Goal: Navigation & Orientation: Find specific page/section

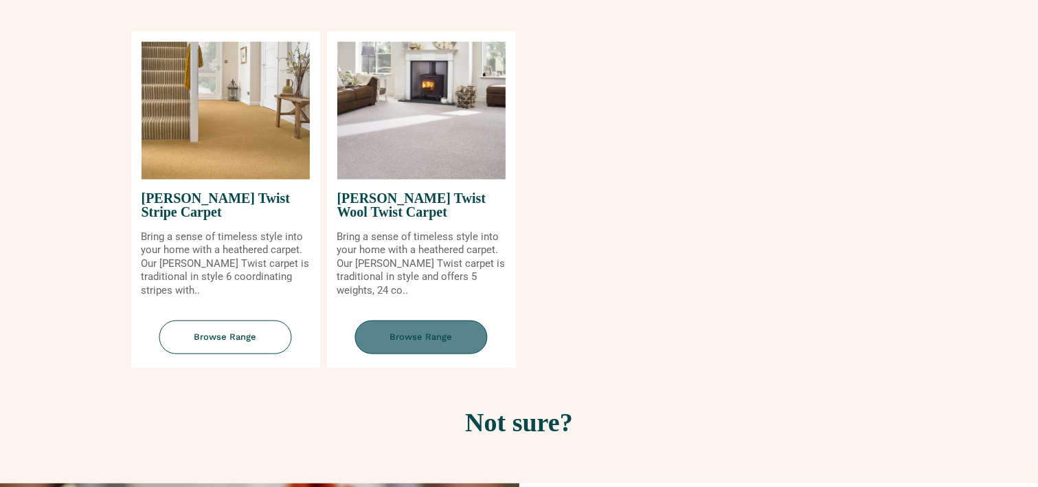
scroll to position [1581, 0]
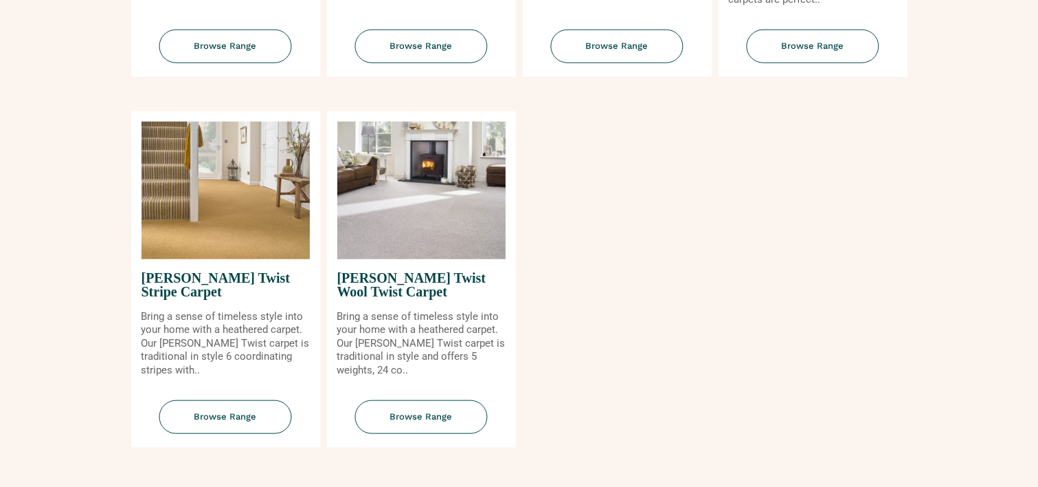
click at [188, 207] on img at bounding box center [226, 190] width 168 height 137
click at [220, 424] on span "Browse Range" at bounding box center [225, 417] width 133 height 34
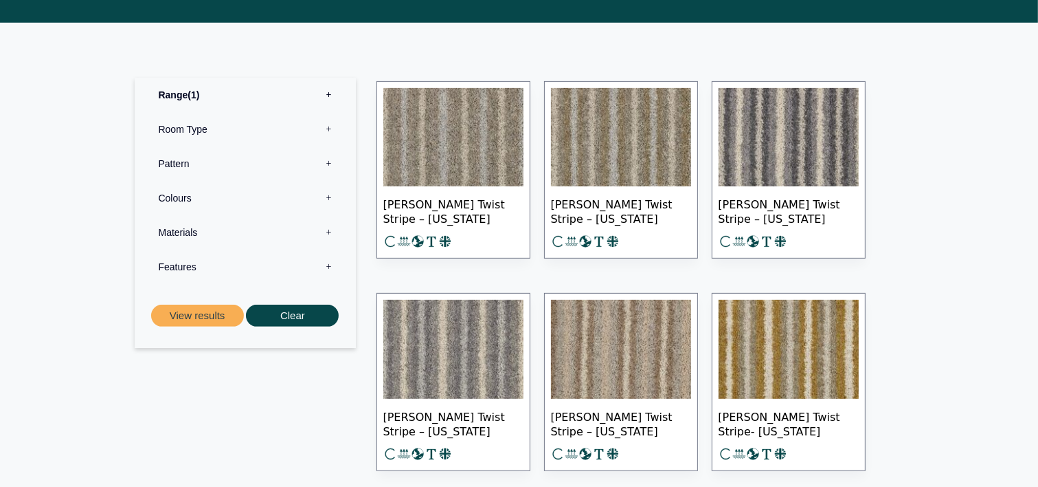
scroll to position [783, 0]
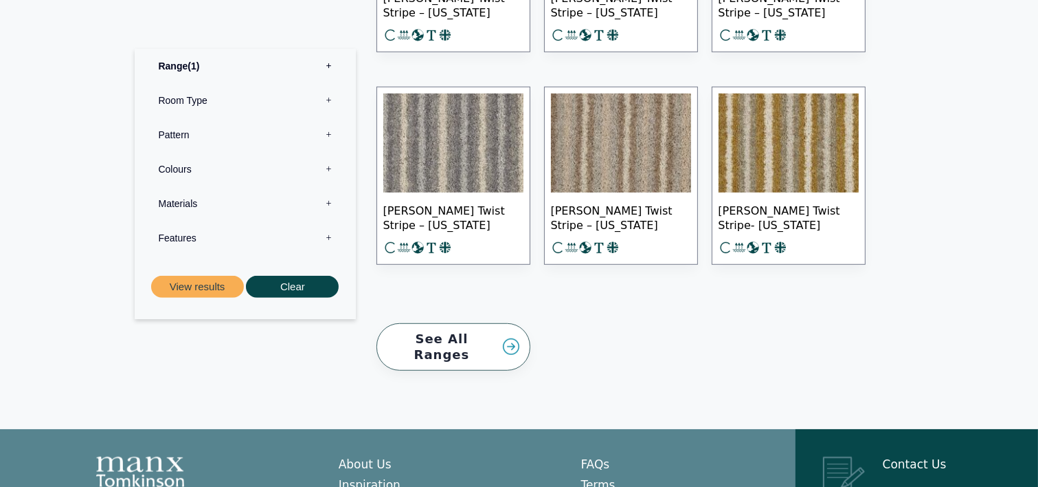
click at [456, 331] on link "See All Ranges" at bounding box center [454, 346] width 154 height 47
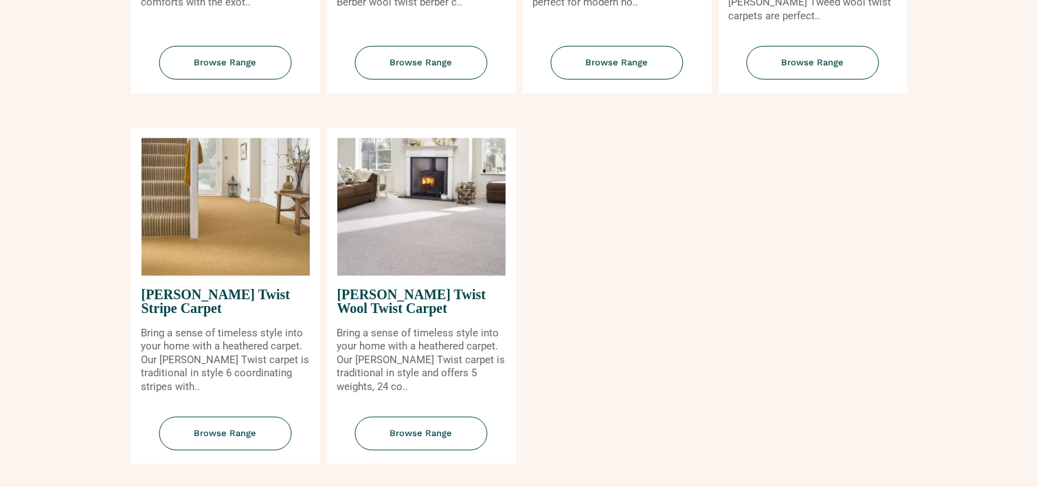
scroll to position [1649, 0]
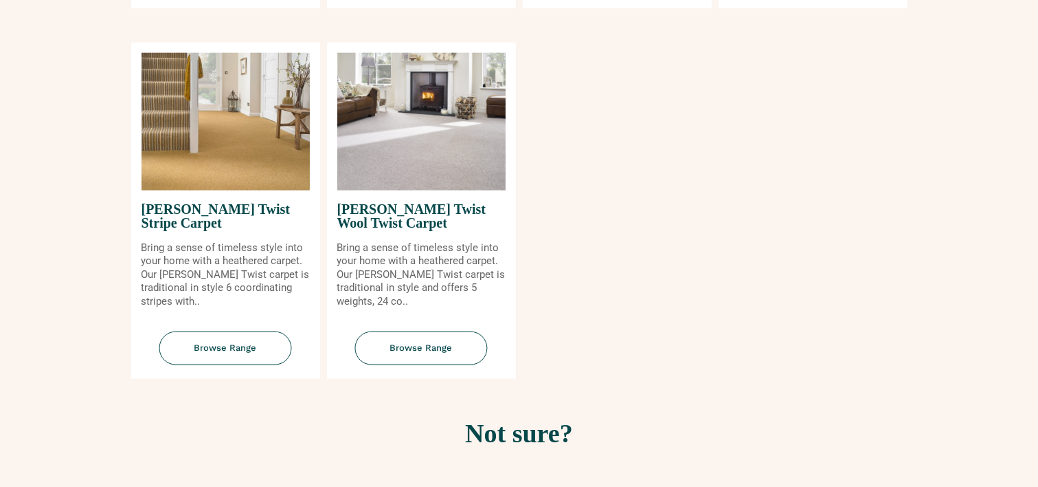
click at [219, 227] on span "[PERSON_NAME] Twist Stripe Carpet" at bounding box center [226, 215] width 168 height 51
click at [228, 166] on img at bounding box center [226, 121] width 168 height 137
click at [240, 364] on span "Browse Range" at bounding box center [225, 348] width 133 height 34
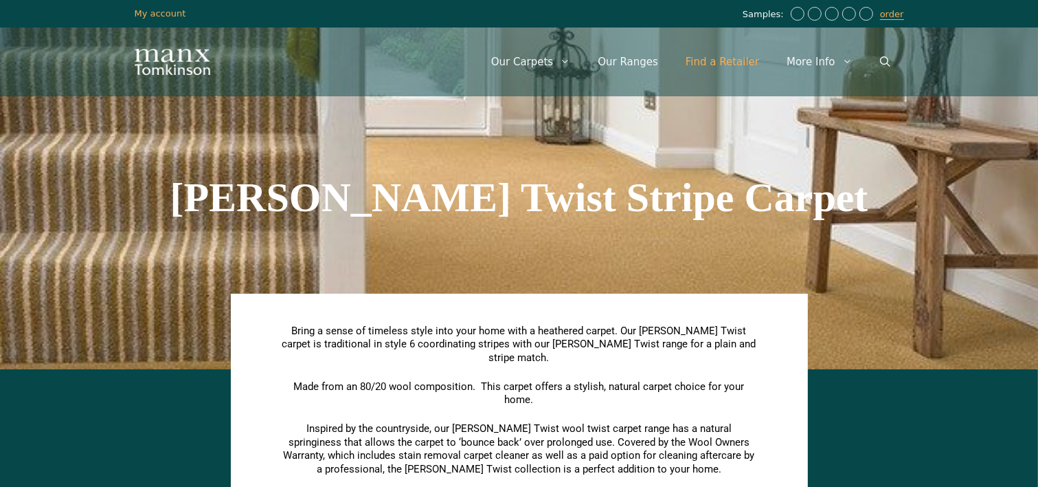
click at [735, 63] on link "Find a Retailer" at bounding box center [722, 61] width 101 height 41
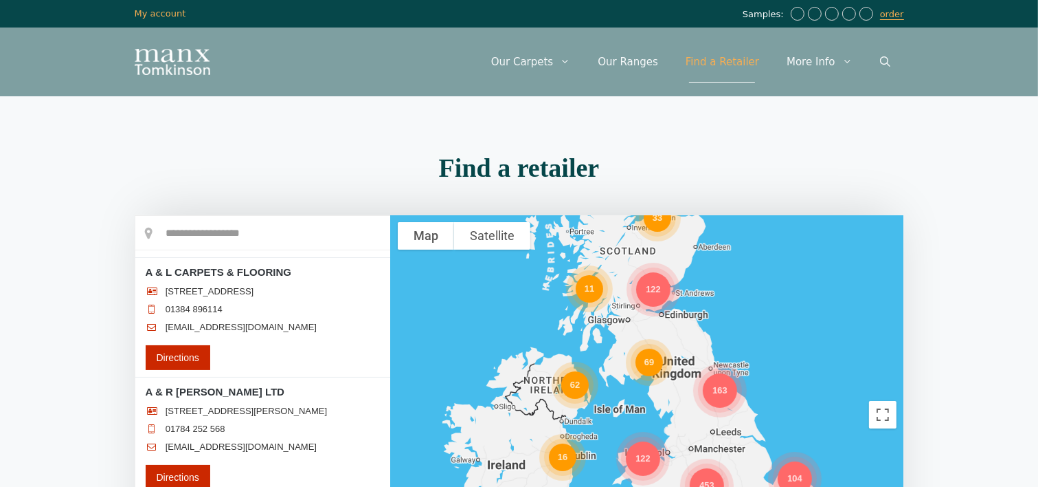
scroll to position [1168, 0]
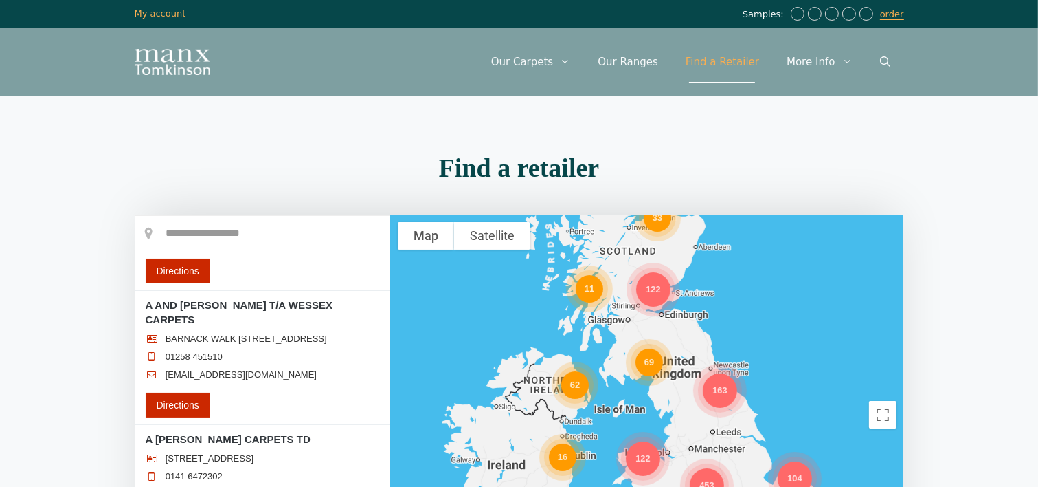
click at [649, 365] on div "69" at bounding box center [649, 361] width 27 height 27
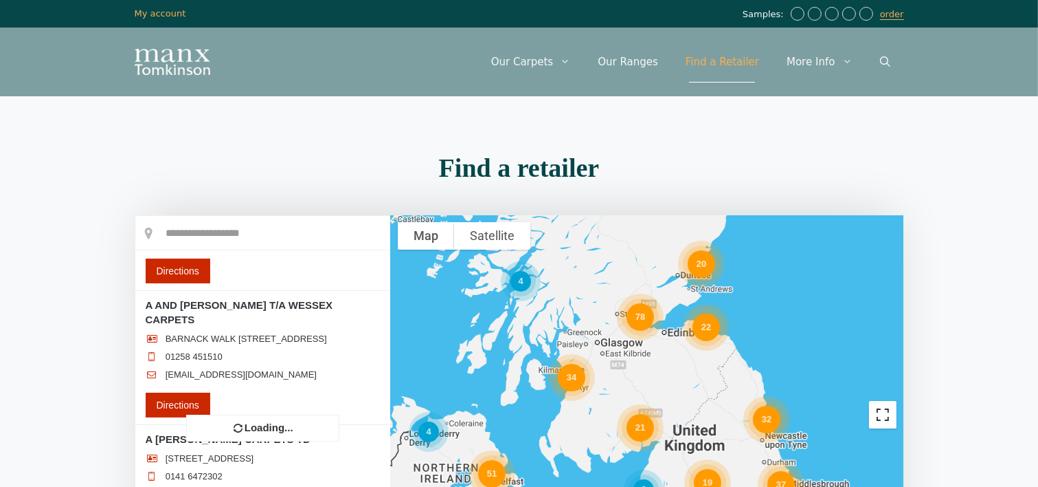
click at [885, 423] on button "Toggle fullscreen view" at bounding box center [882, 414] width 27 height 27
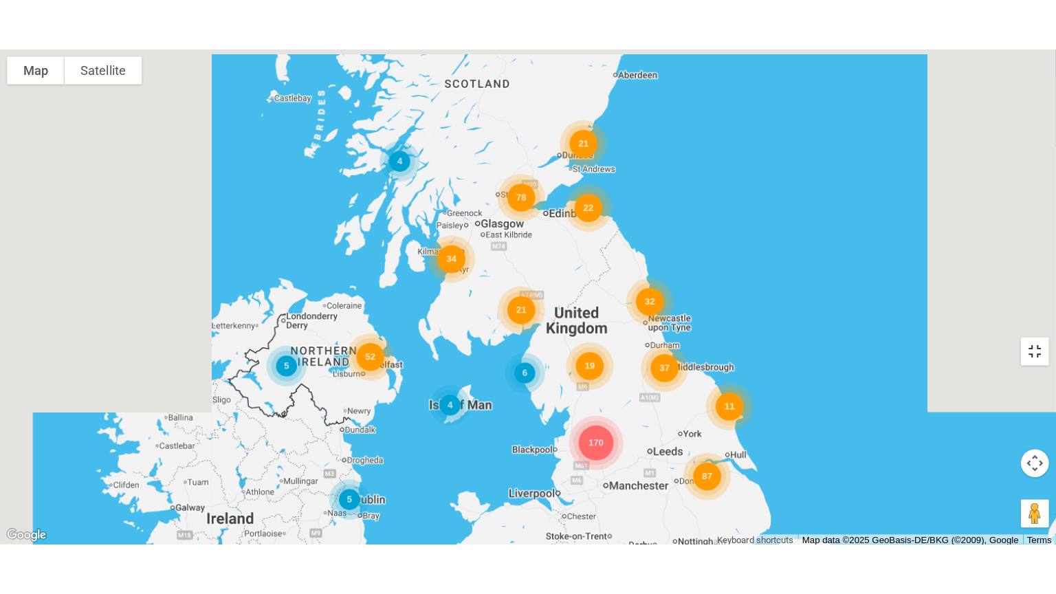
scroll to position [0, 0]
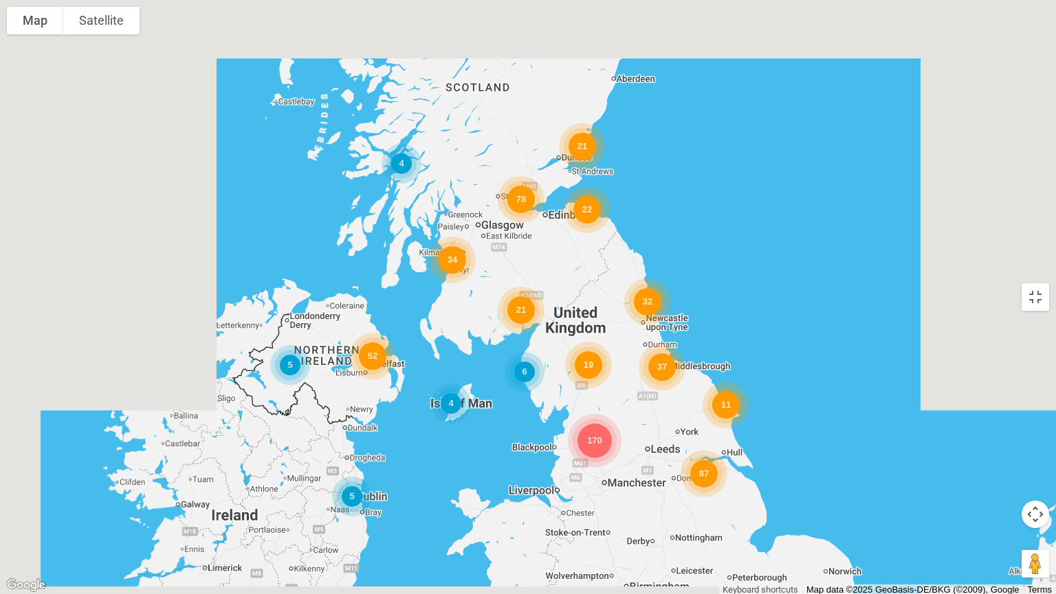
click at [591, 371] on div "21 34 37 22 52 170 87 78 19 5 21 4 11 4 32 5 6" at bounding box center [528, 297] width 1056 height 594
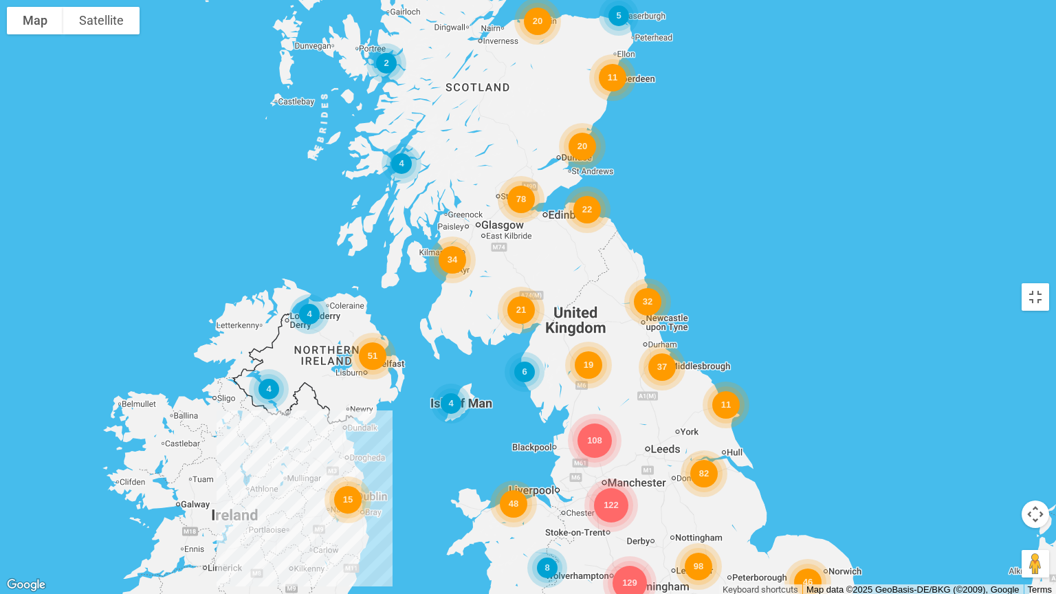
click at [591, 371] on div "19" at bounding box center [588, 364] width 27 height 27
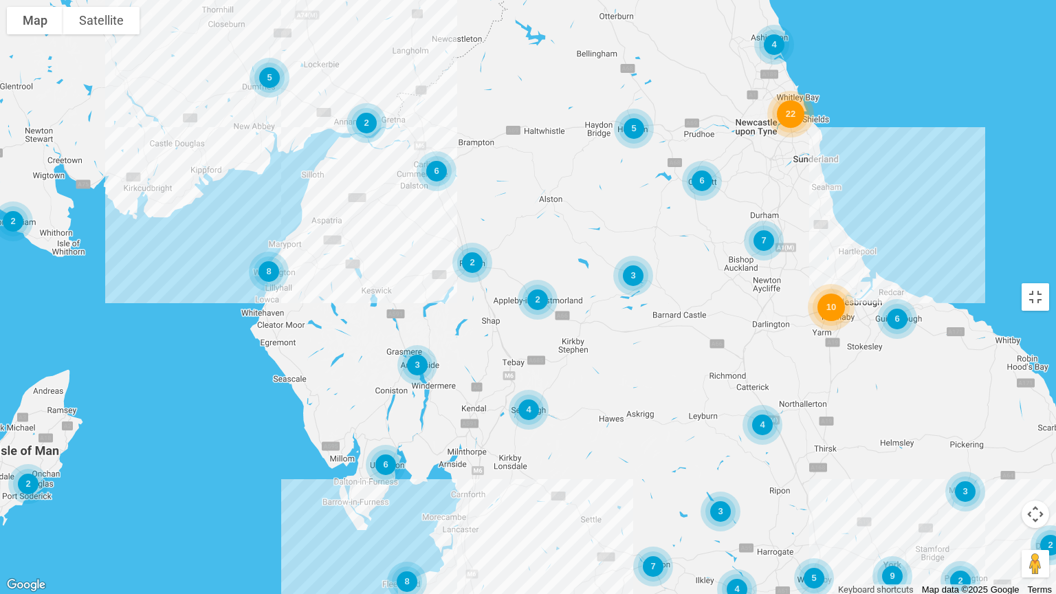
click at [416, 366] on div "3" at bounding box center [417, 365] width 21 height 21
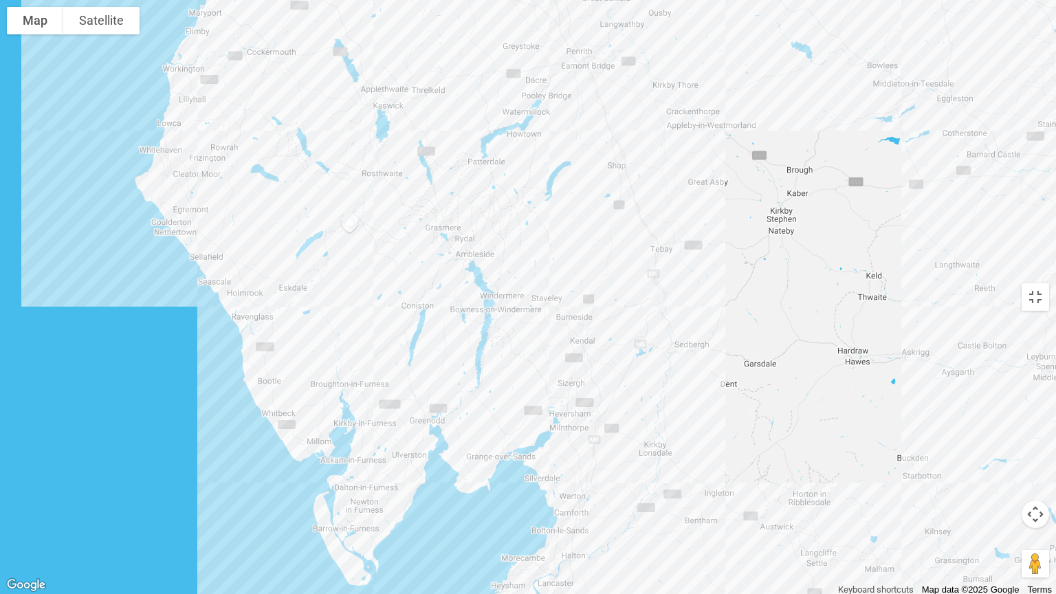
click at [475, 236] on div at bounding box center [528, 297] width 1056 height 594
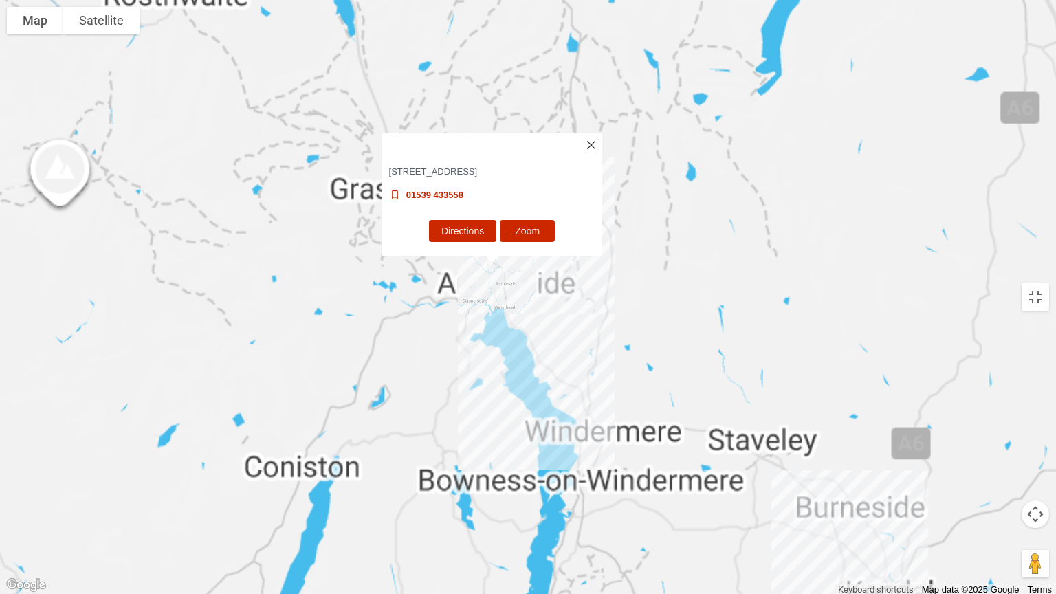
scroll to position [258, 0]
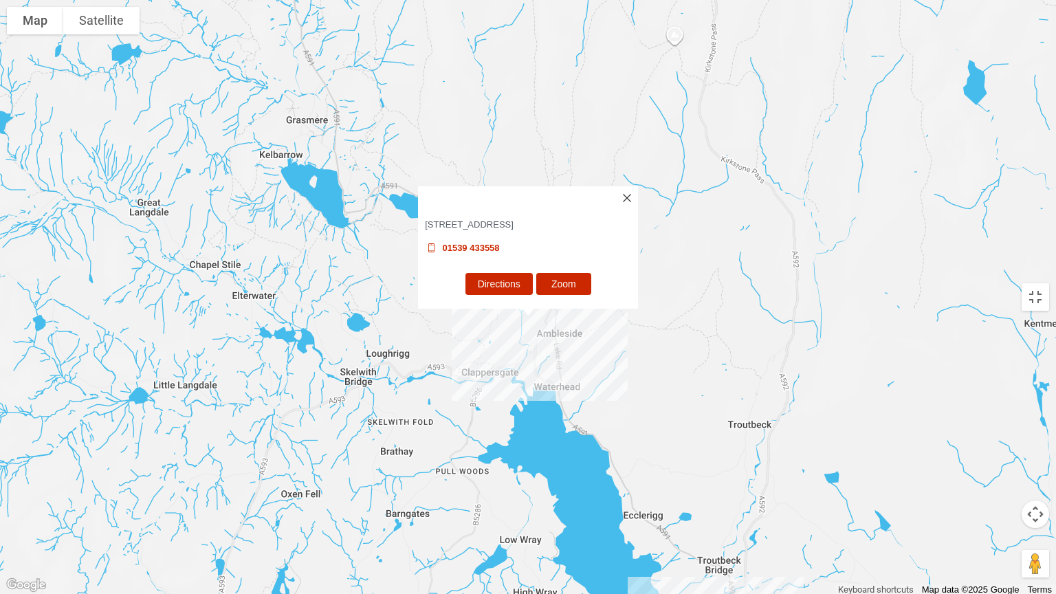
click at [1036, 486] on button "Map camera controls" at bounding box center [1034, 513] width 27 height 27
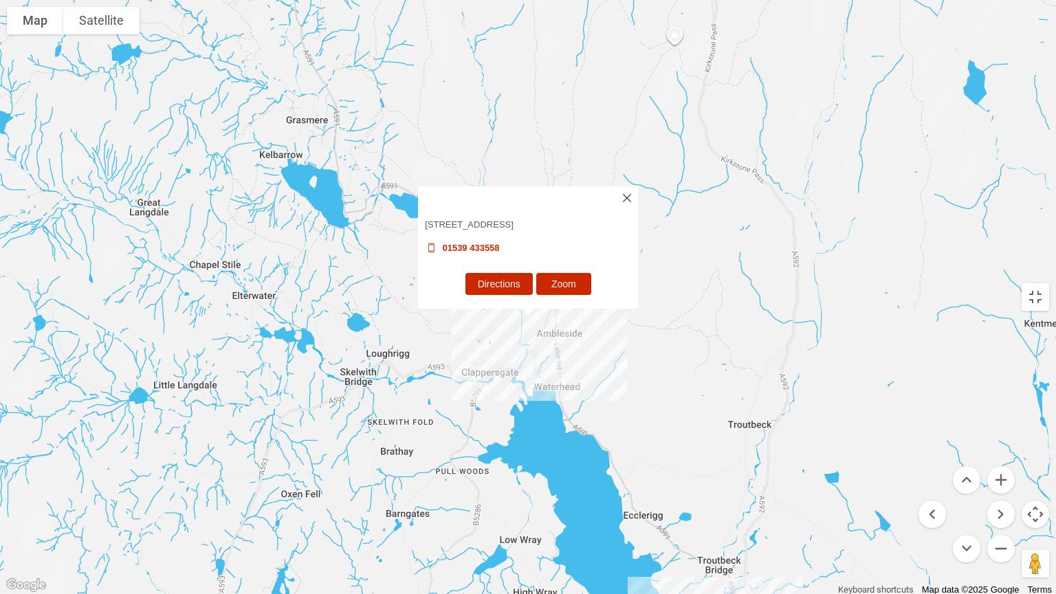
click at [1036, 486] on button "Map camera controls" at bounding box center [1034, 513] width 27 height 27
click at [1033, 486] on button "Map camera controls" at bounding box center [1034, 513] width 27 height 27
click at [966, 486] on button "Move down" at bounding box center [966, 548] width 27 height 27
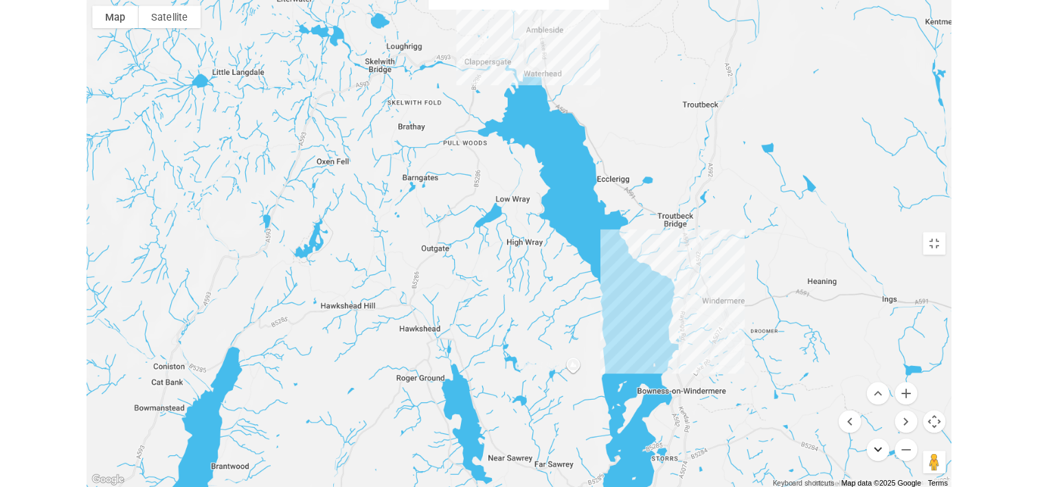
scroll to position [0, 0]
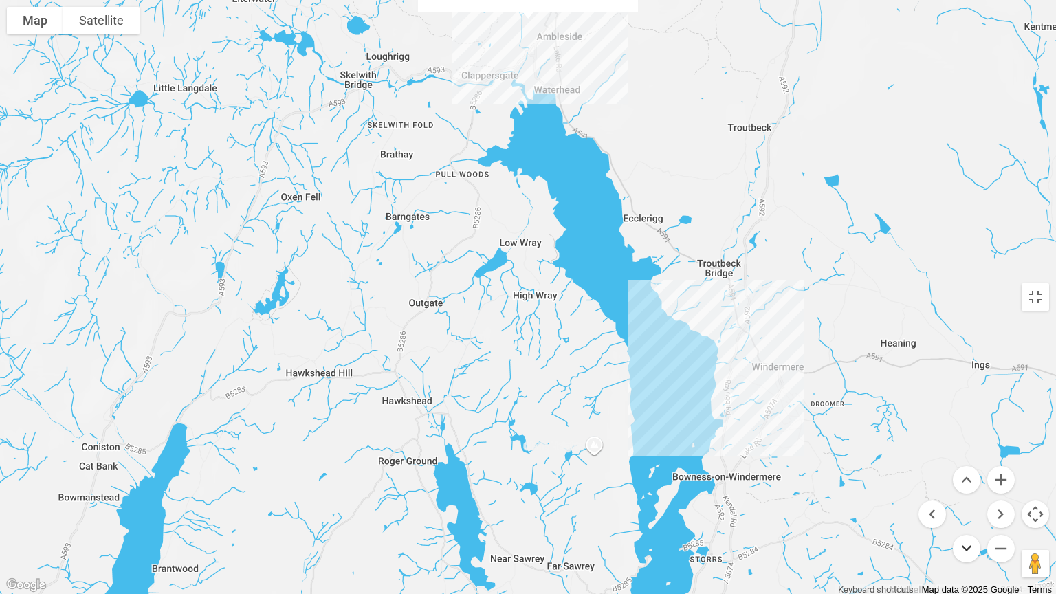
click at [966, 486] on button "Move down" at bounding box center [966, 548] width 27 height 27
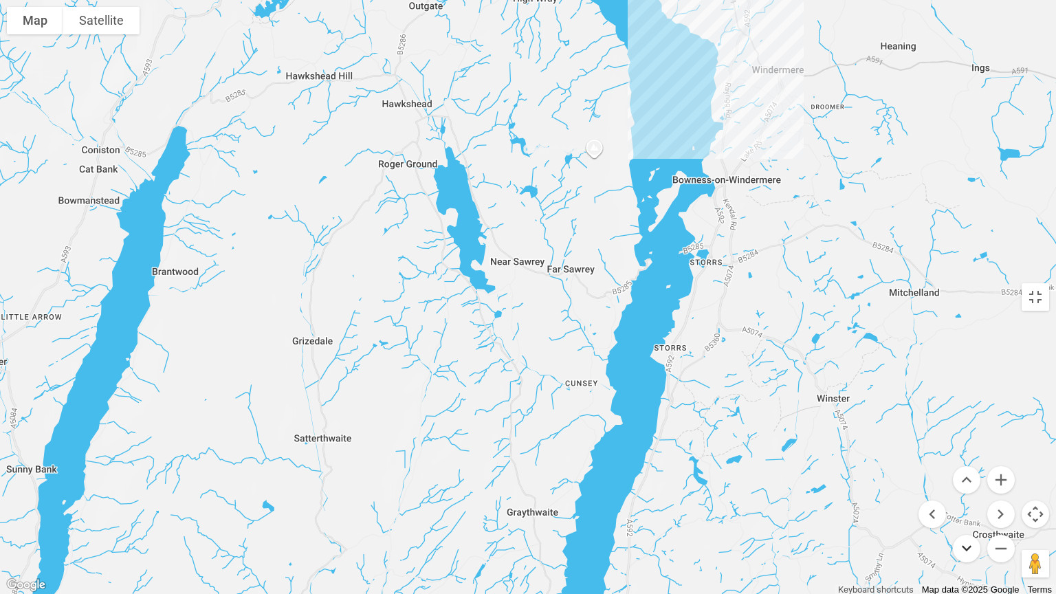
click at [966, 486] on button "Move down" at bounding box center [966, 548] width 27 height 27
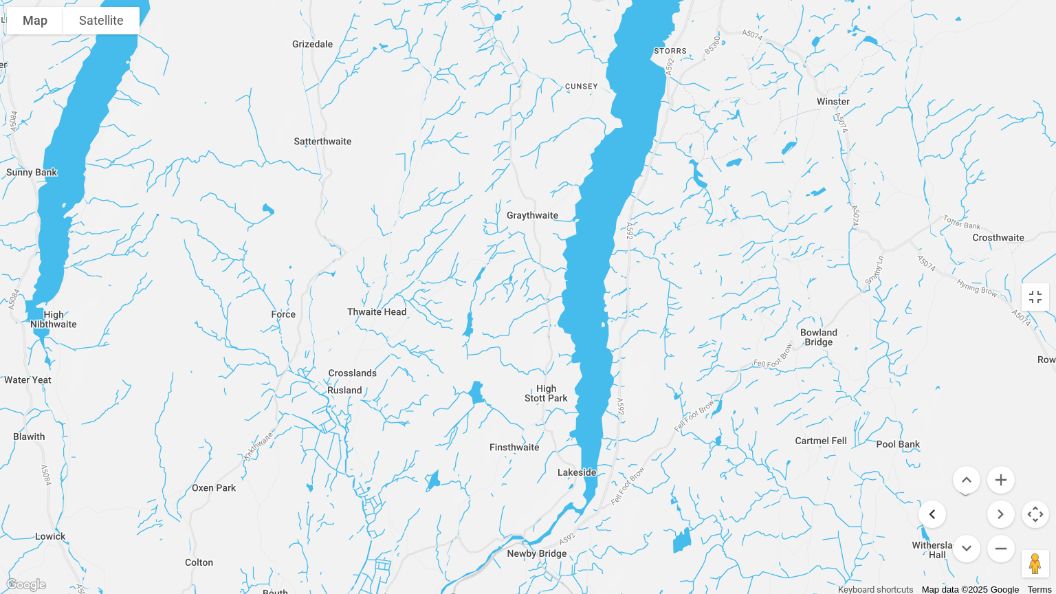
click at [926, 486] on button "Move left" at bounding box center [931, 513] width 27 height 27
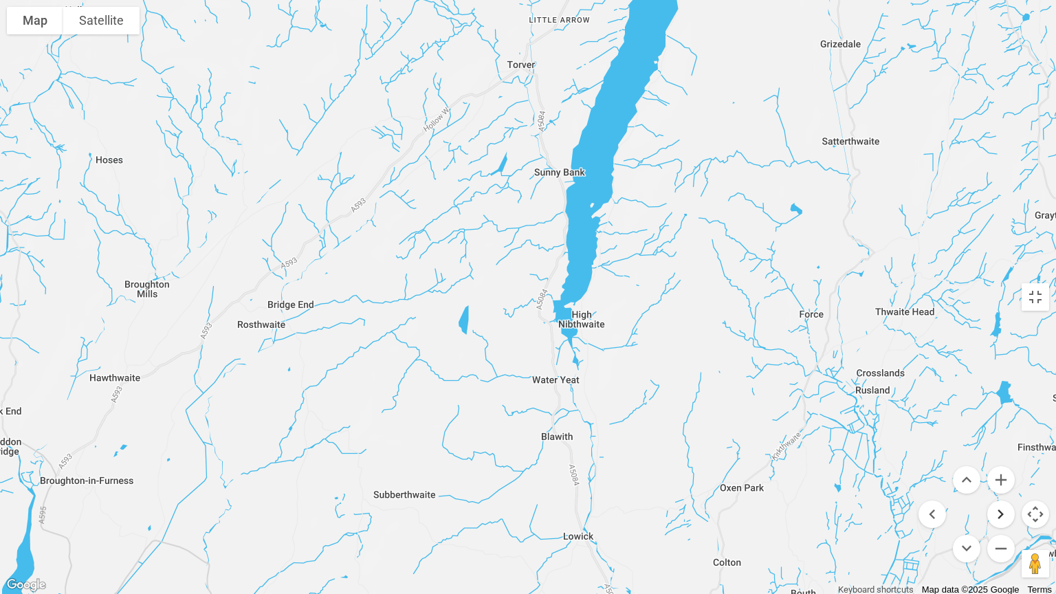
click at [1003, 486] on button "Move right" at bounding box center [1000, 513] width 27 height 27
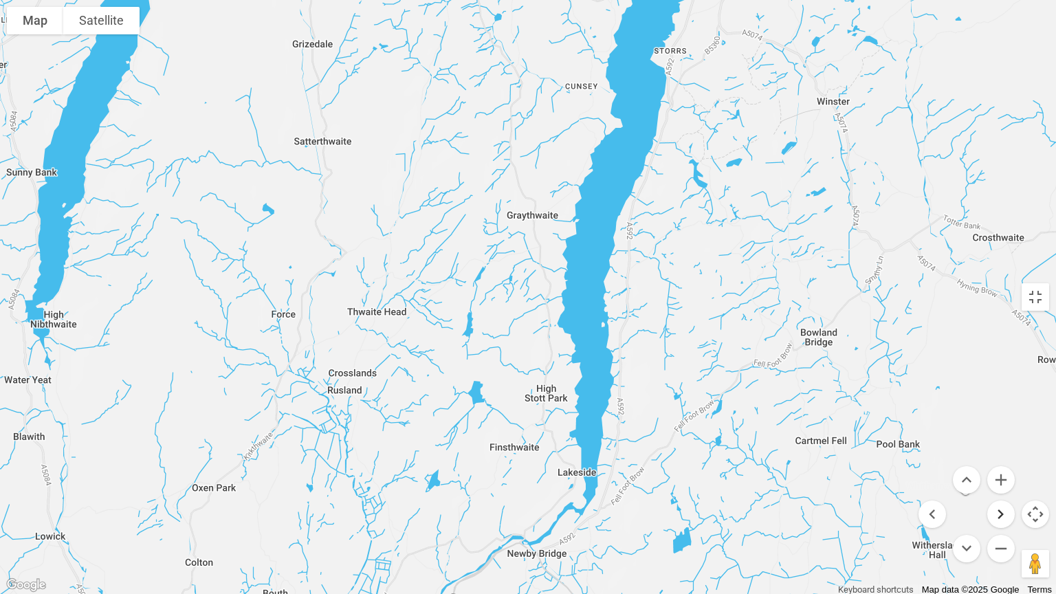
click at [1003, 486] on button "Move right" at bounding box center [1000, 513] width 27 height 27
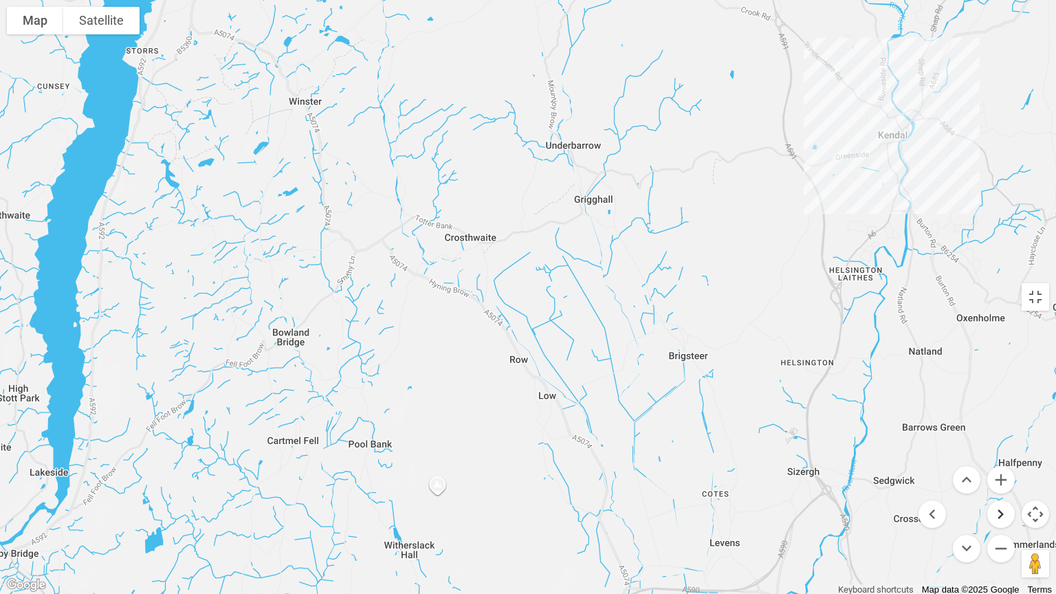
click at [1003, 486] on button "Move right" at bounding box center [1000, 513] width 27 height 27
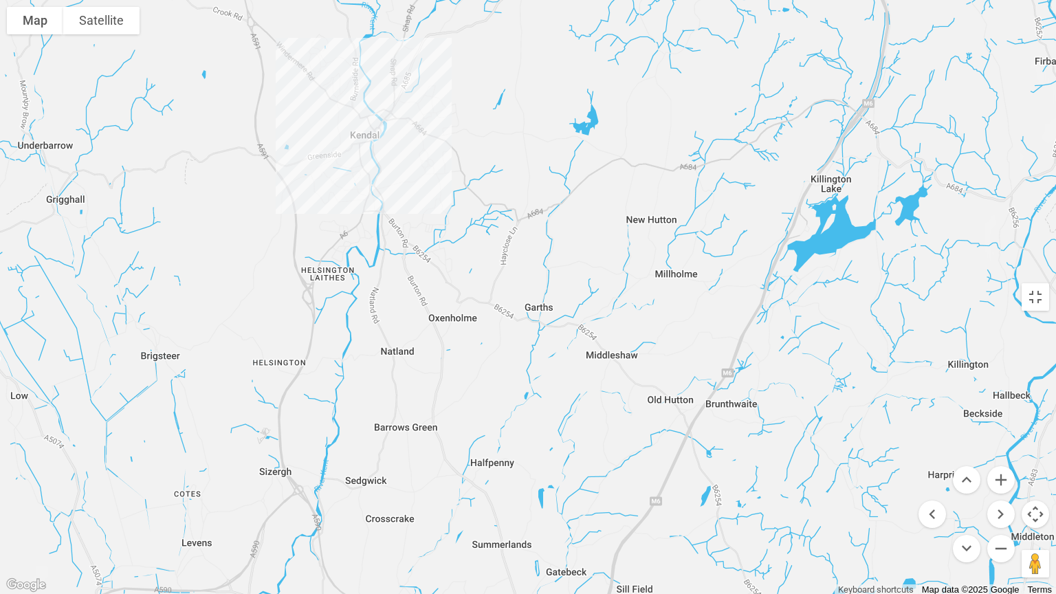
click at [1031, 486] on button "Map camera controls" at bounding box center [1034, 513] width 27 height 27
click at [1036, 486] on button "Map camera controls" at bounding box center [1034, 513] width 27 height 27
